Goal: Information Seeking & Learning: Learn about a topic

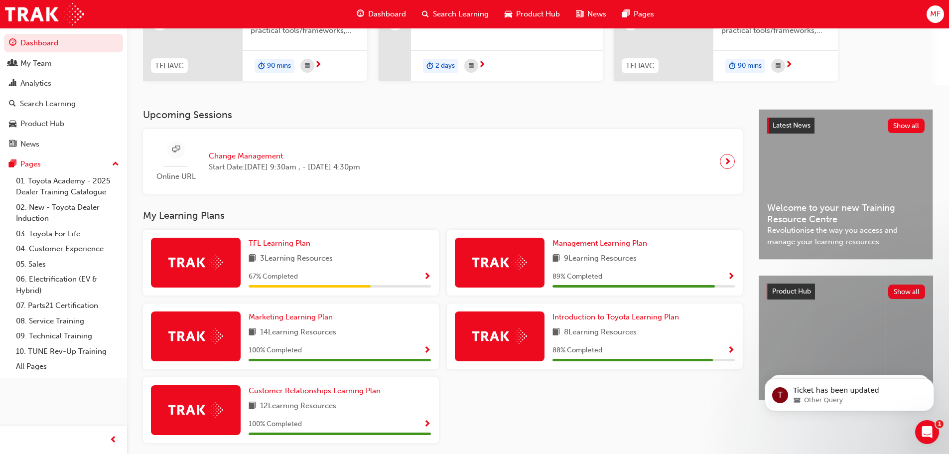
scroll to position [182, 0]
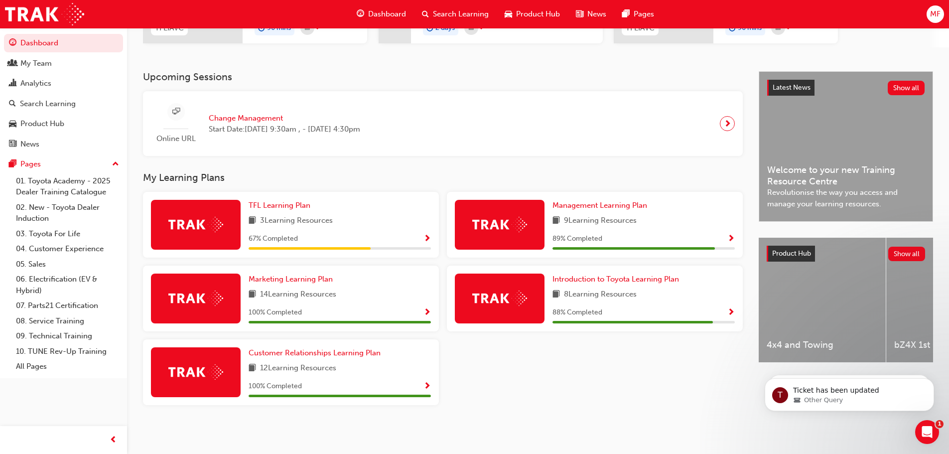
drag, startPoint x: 531, startPoint y: 431, endPoint x: 536, endPoint y: 422, distance: 10.7
click at [532, 427] on div "MF Welcome back , [PERSON_NAME] Next up for me 0 TFLIAVC Toyota For Life In Act…" at bounding box center [474, 136] width 949 height 636
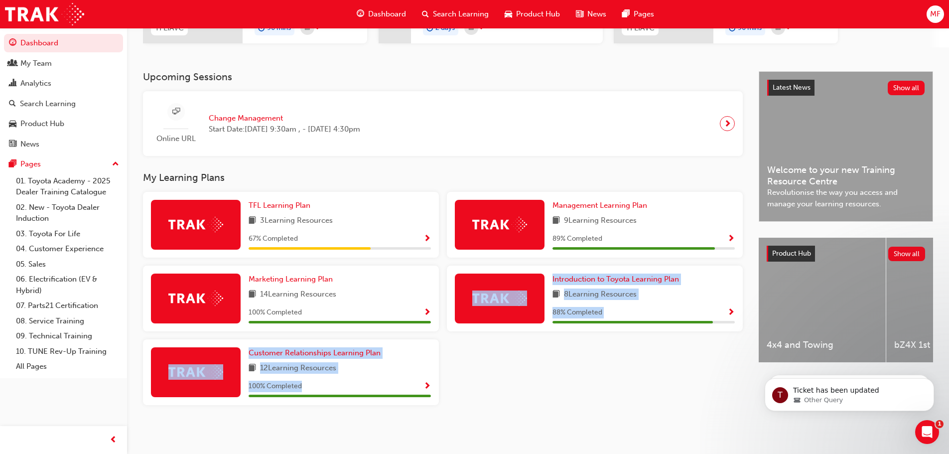
click at [550, 413] on div "Upcoming Sessions Online URL Change Management Start Date: [DATE] 9:30am , - [D…" at bounding box center [450, 249] width 615 height 357
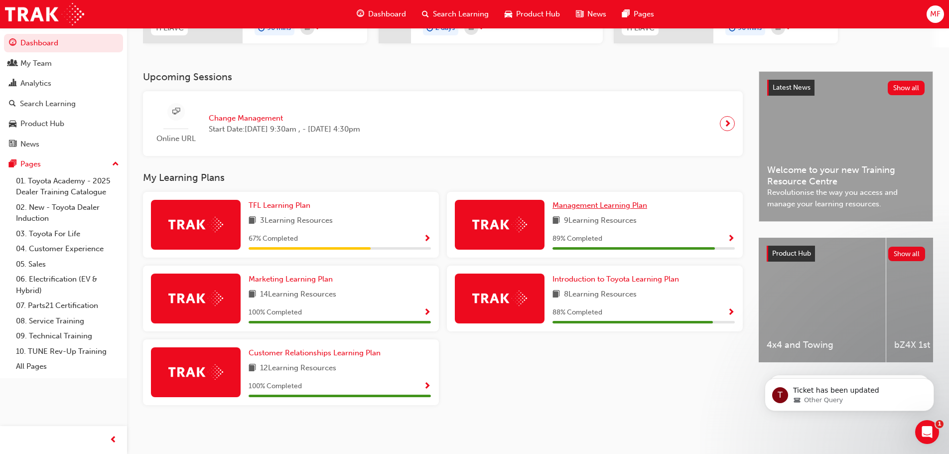
click at [606, 208] on span "Management Learning Plan" at bounding box center [599, 205] width 95 height 9
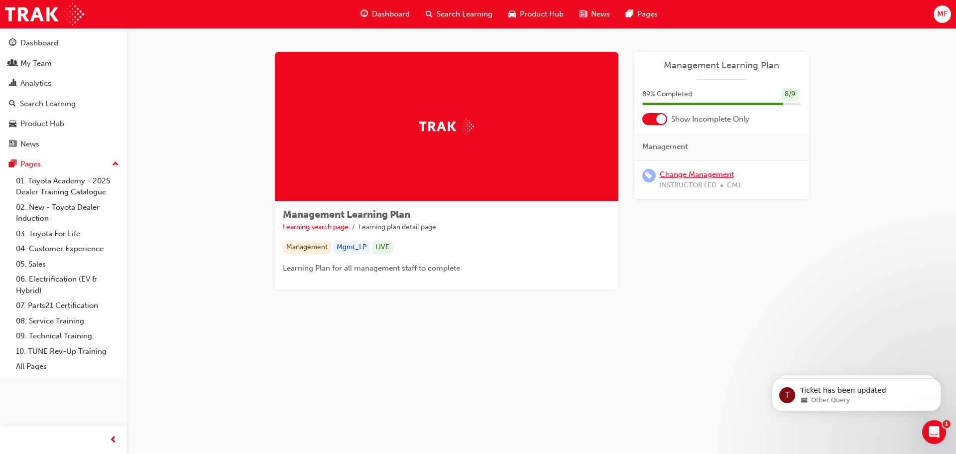
click at [701, 173] on link "Change Management" at bounding box center [697, 174] width 74 height 9
